Goal: Go to known website: Access a specific website the user already knows

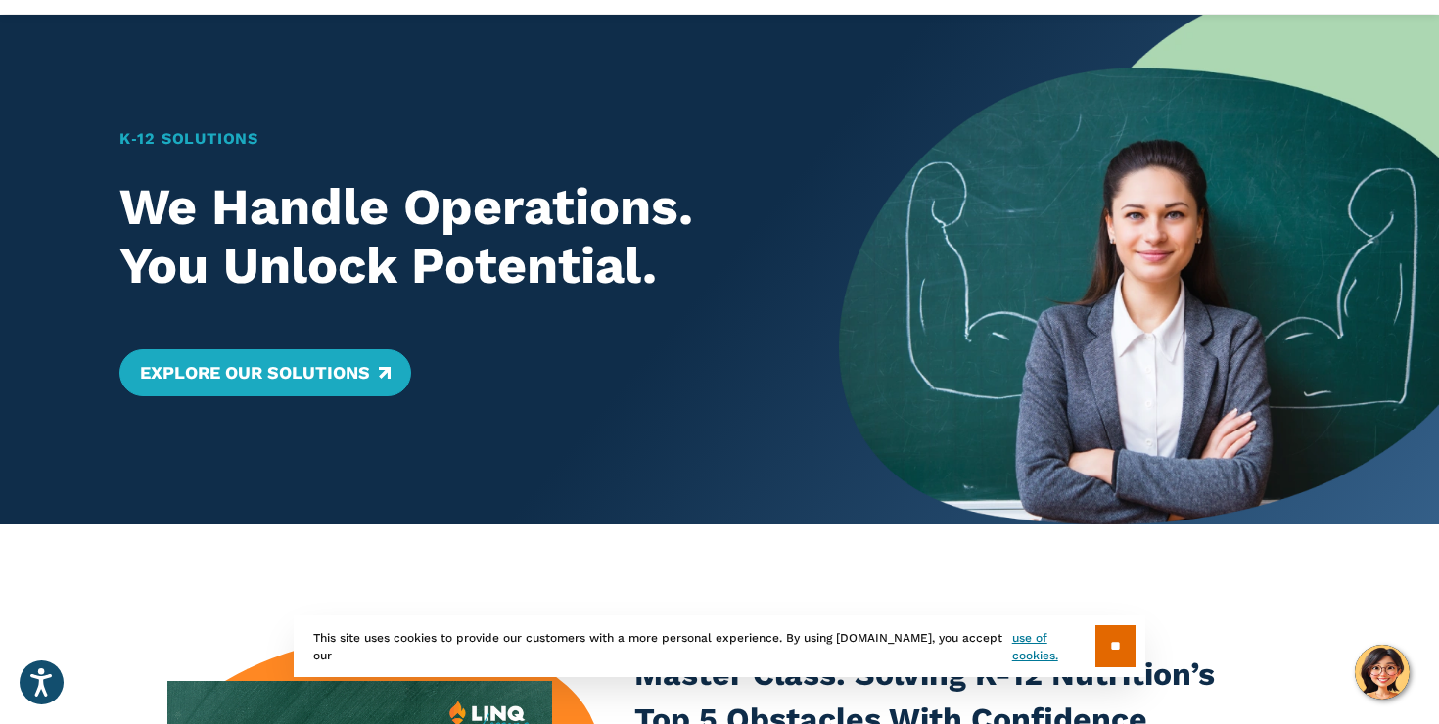
scroll to position [111, 0]
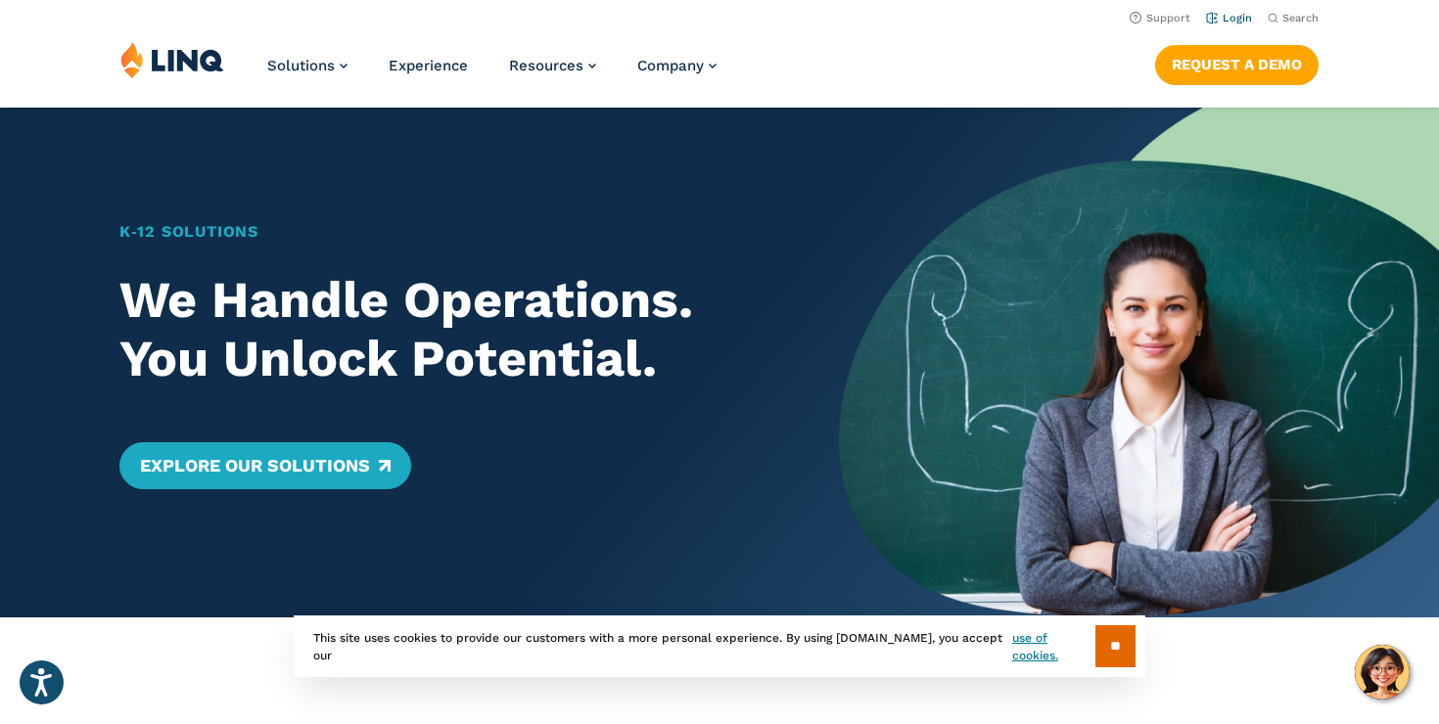
click at [1239, 16] on link "Login" at bounding box center [1229, 18] width 46 height 13
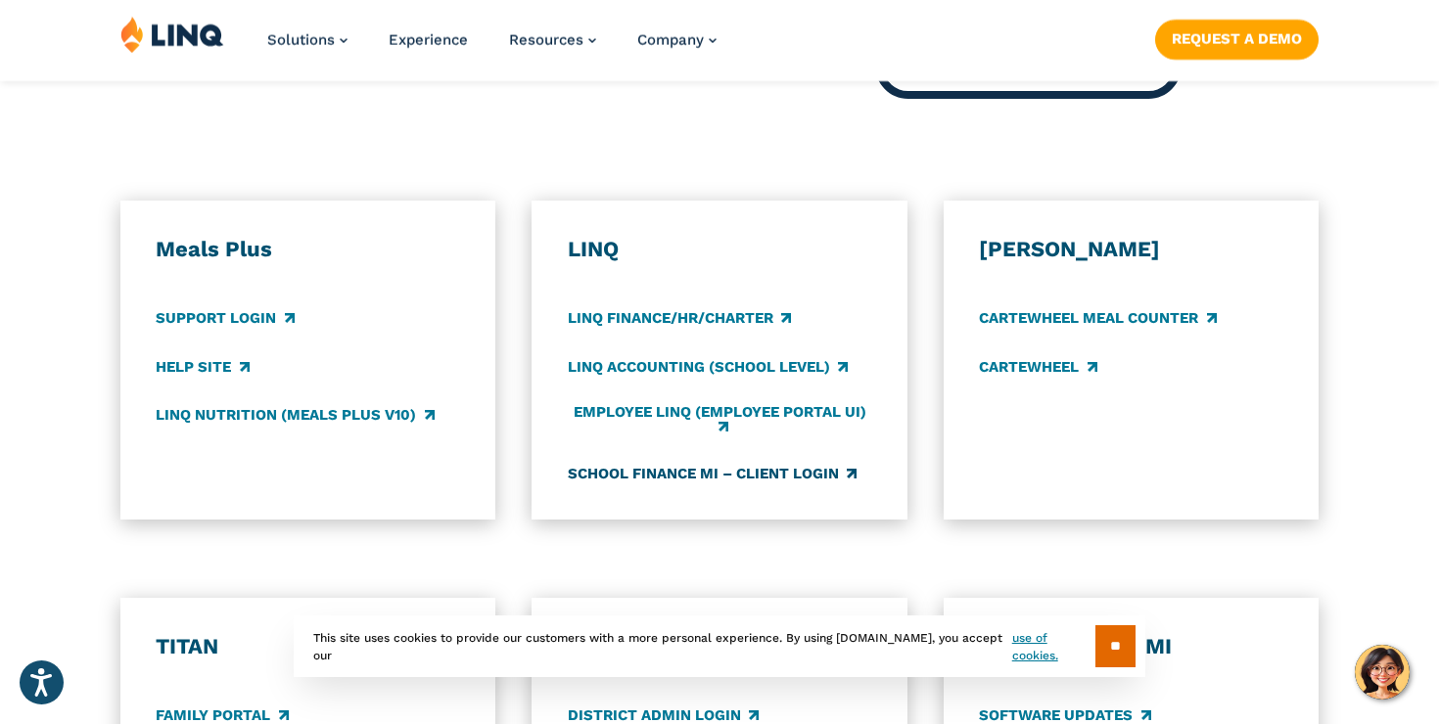
scroll to position [1057, 0]
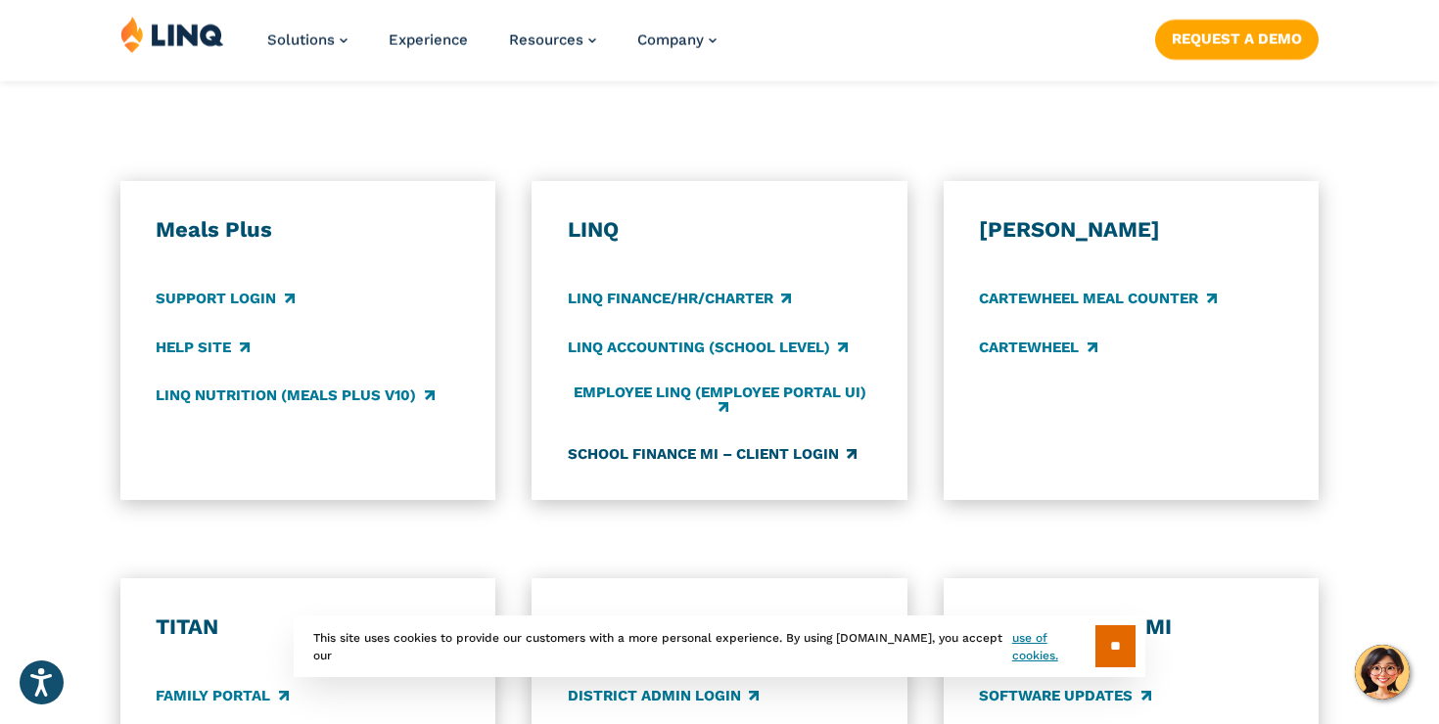
click at [805, 452] on link "School Finance MI – Client Login" at bounding box center [712, 454] width 289 height 22
click at [672, 390] on link "Employee LINQ (Employee Portal UI)" at bounding box center [719, 401] width 303 height 32
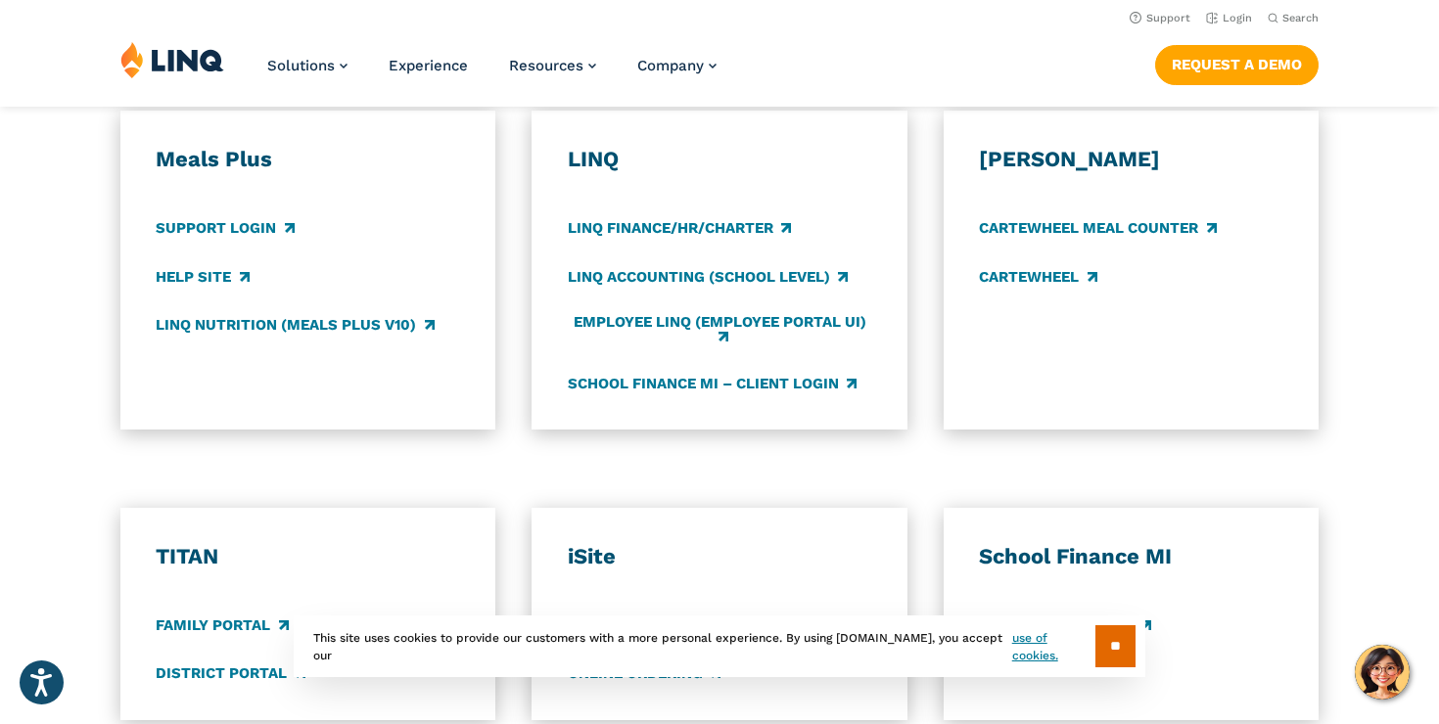
scroll to position [1116, 0]
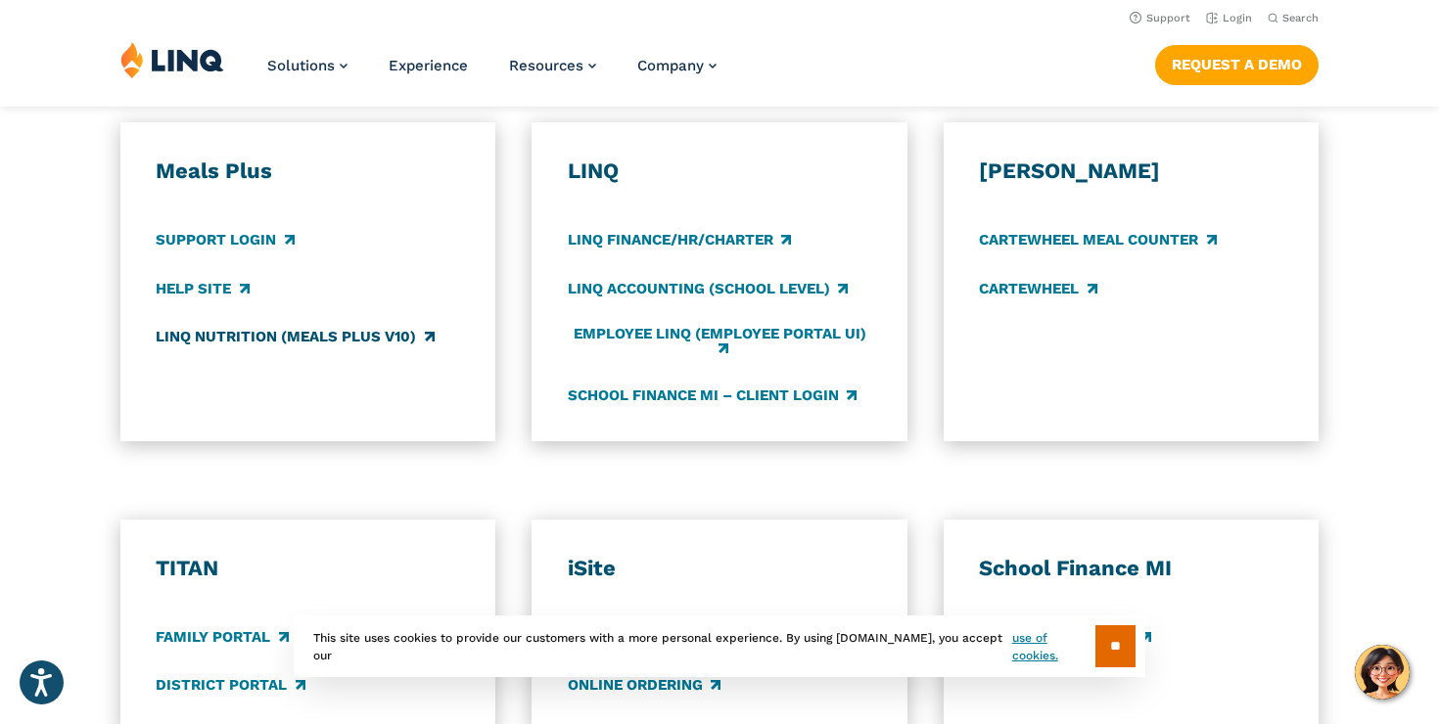
click at [290, 344] on link "LINQ Nutrition (Meals Plus v10)" at bounding box center [295, 337] width 278 height 22
